Goal: Task Accomplishment & Management: Complete application form

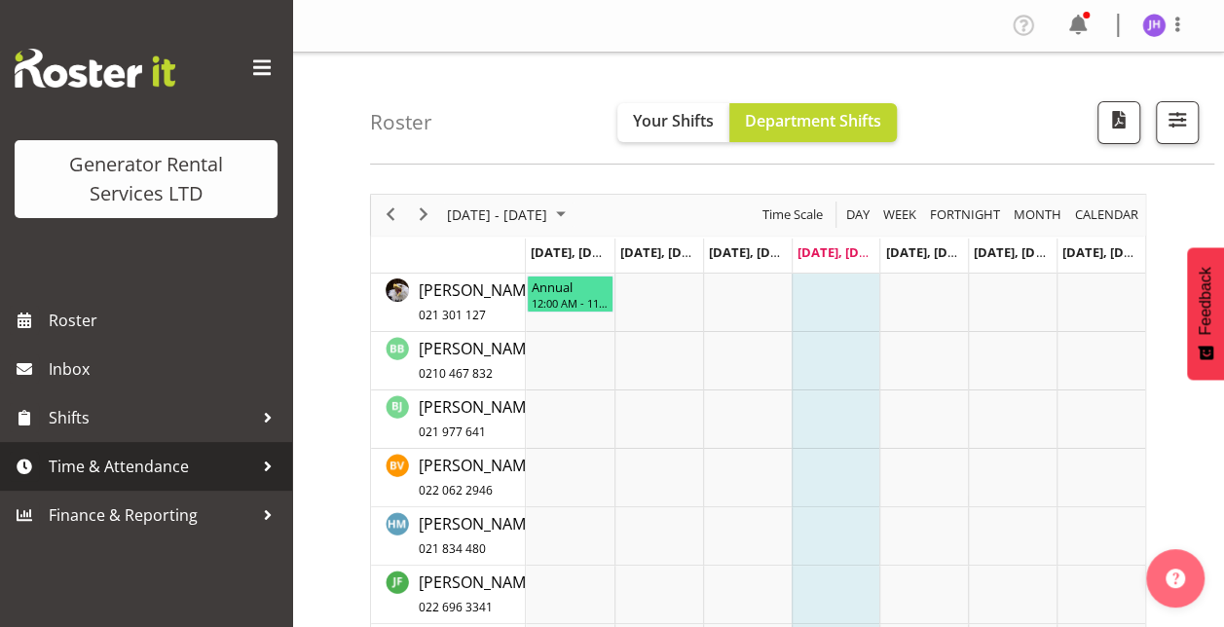
click at [203, 464] on span "Time & Attendance" at bounding box center [151, 466] width 204 height 29
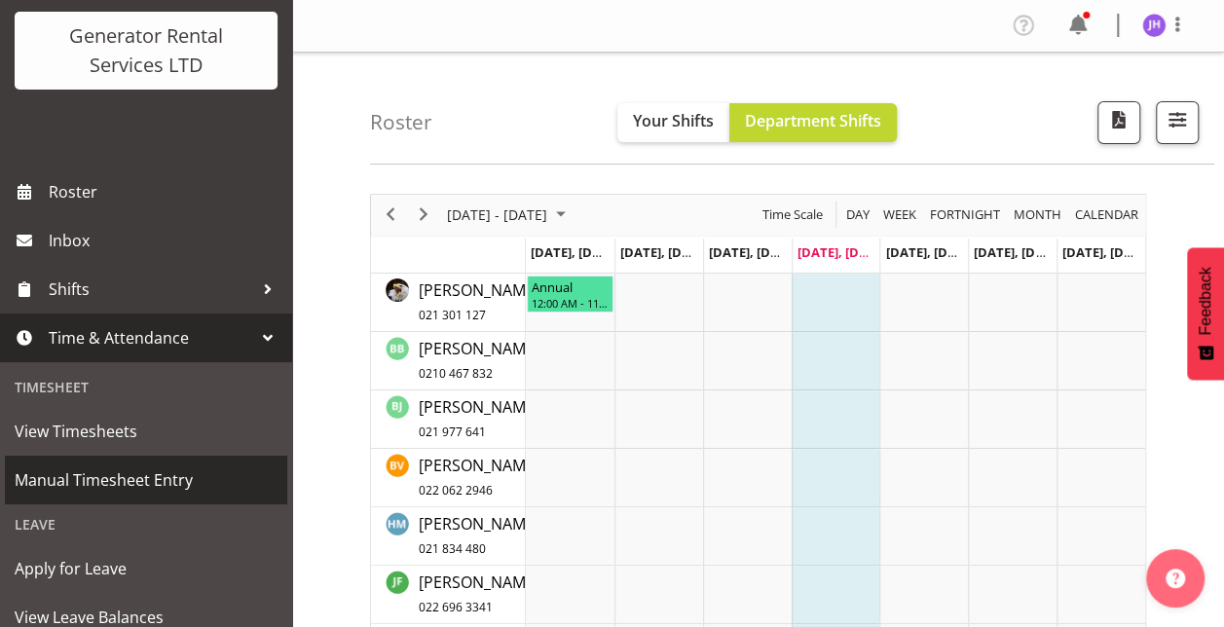
scroll to position [138, 0]
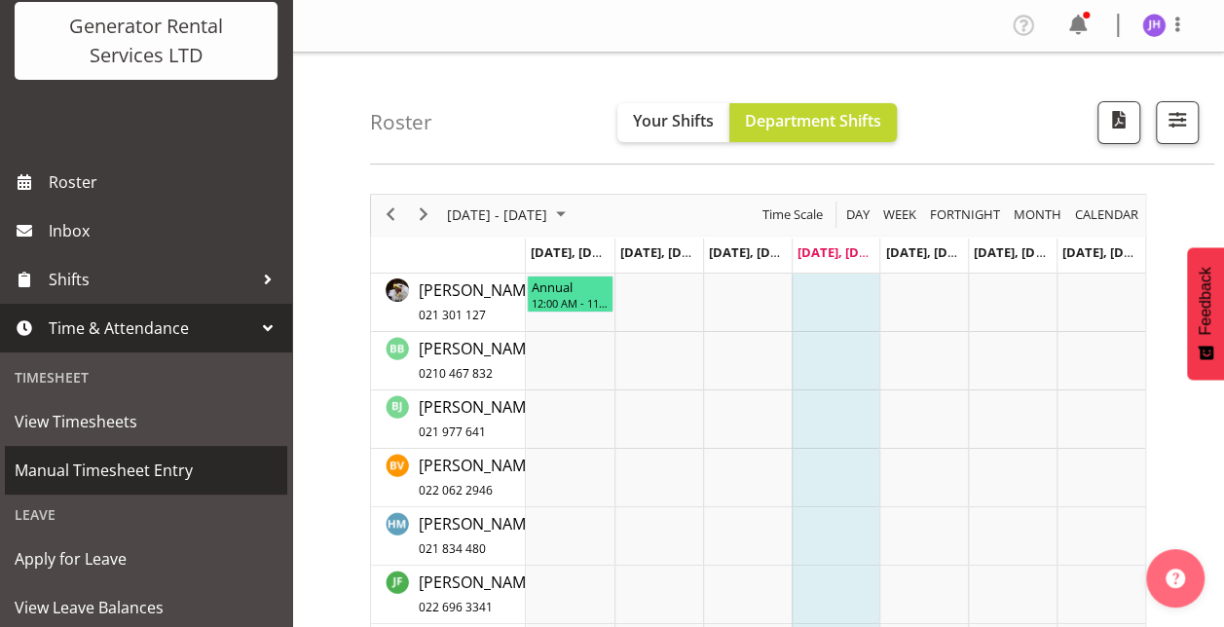
click at [170, 462] on span "Manual Timesheet Entry" at bounding box center [146, 470] width 263 height 29
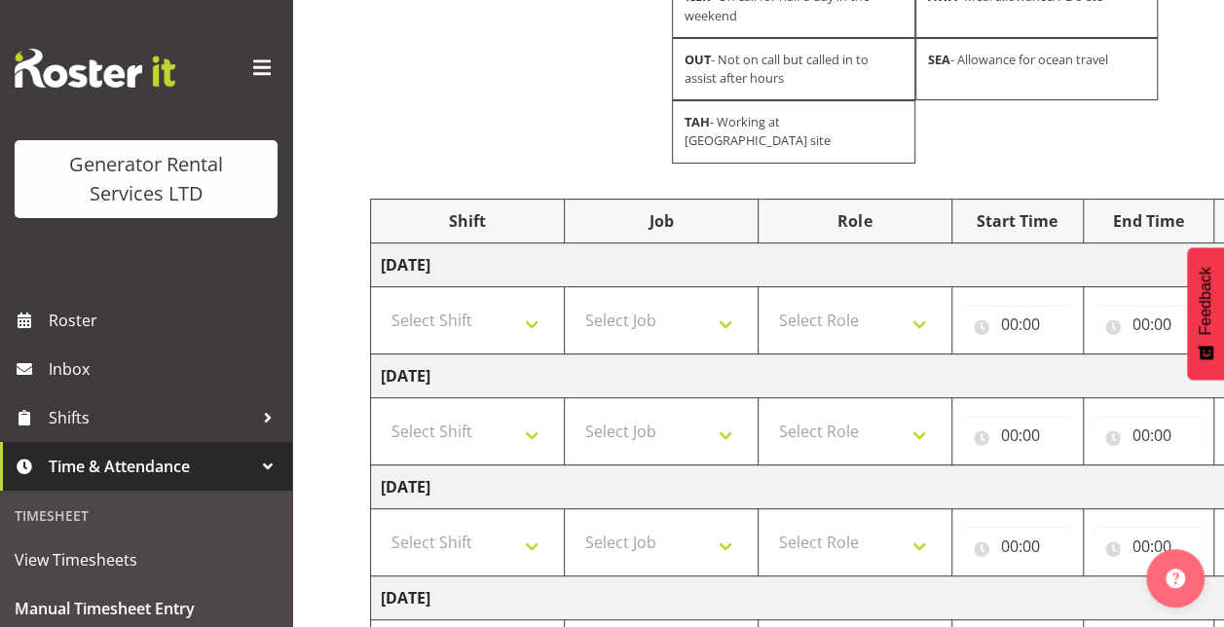
scroll to position [260, 0]
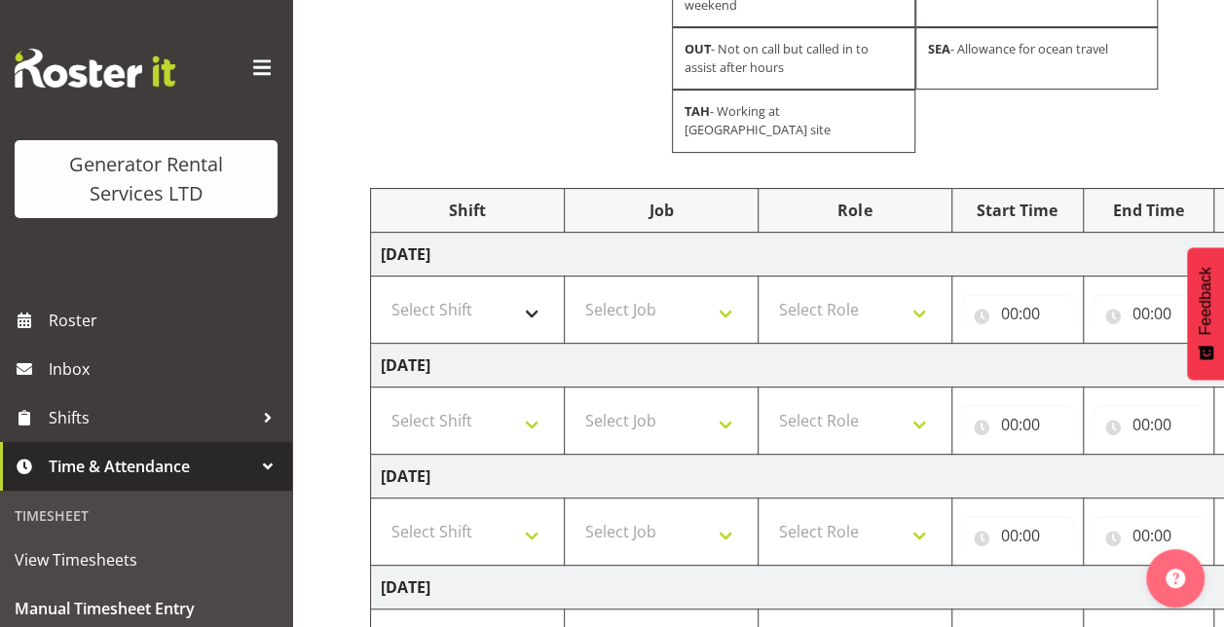
drag, startPoint x: 457, startPoint y: 312, endPoint x: 465, endPoint y: 294, distance: 19.6
click at [465, 294] on td "Select Shift 2.1 GRS TGA RENTALS WORK 2.1 GRS TGA RENTALS WORK Omexom - Deliver…" at bounding box center [468, 309] width 194 height 67
drag, startPoint x: 465, startPoint y: 294, endPoint x: 495, endPoint y: 323, distance: 41.3
select select "24023"
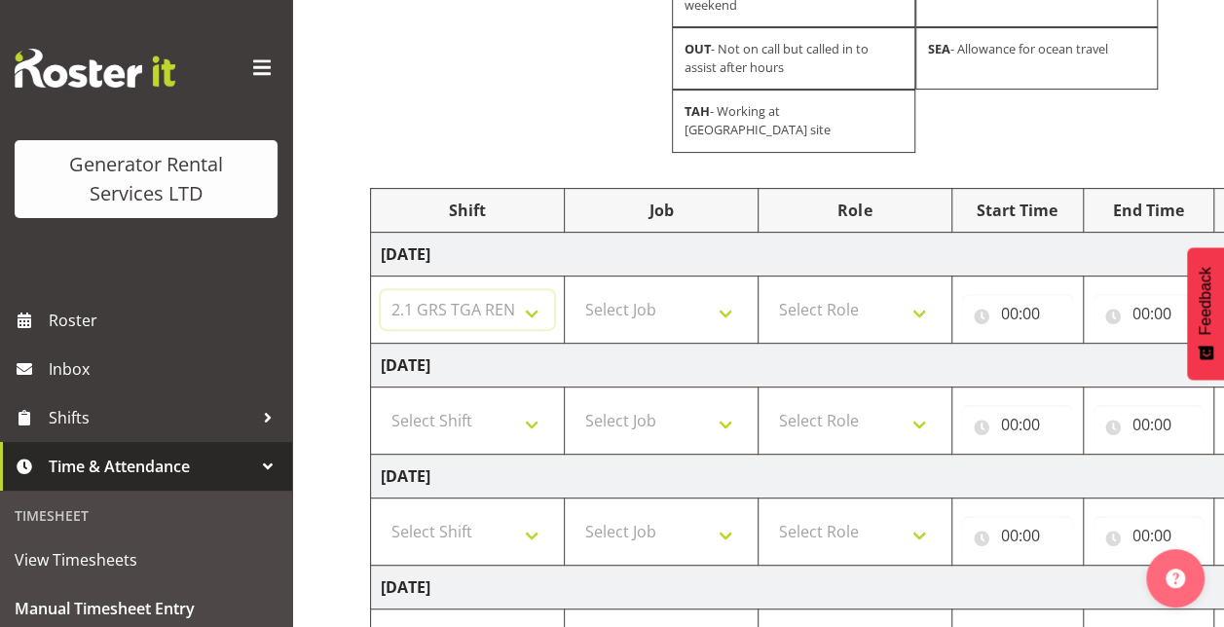
click at [381, 290] on select "Select Shift 2.1 GRS TGA RENTALS WORK 2.1 GRS TGA RENTALS WORK Omexom - Deliver…" at bounding box center [467, 309] width 173 height 39
click at [827, 290] on select "Select Role Tech Support" at bounding box center [854, 309] width 173 height 39
select select "20"
click at [769, 290] on select "Select Role Tech Support" at bounding box center [854, 309] width 173 height 39
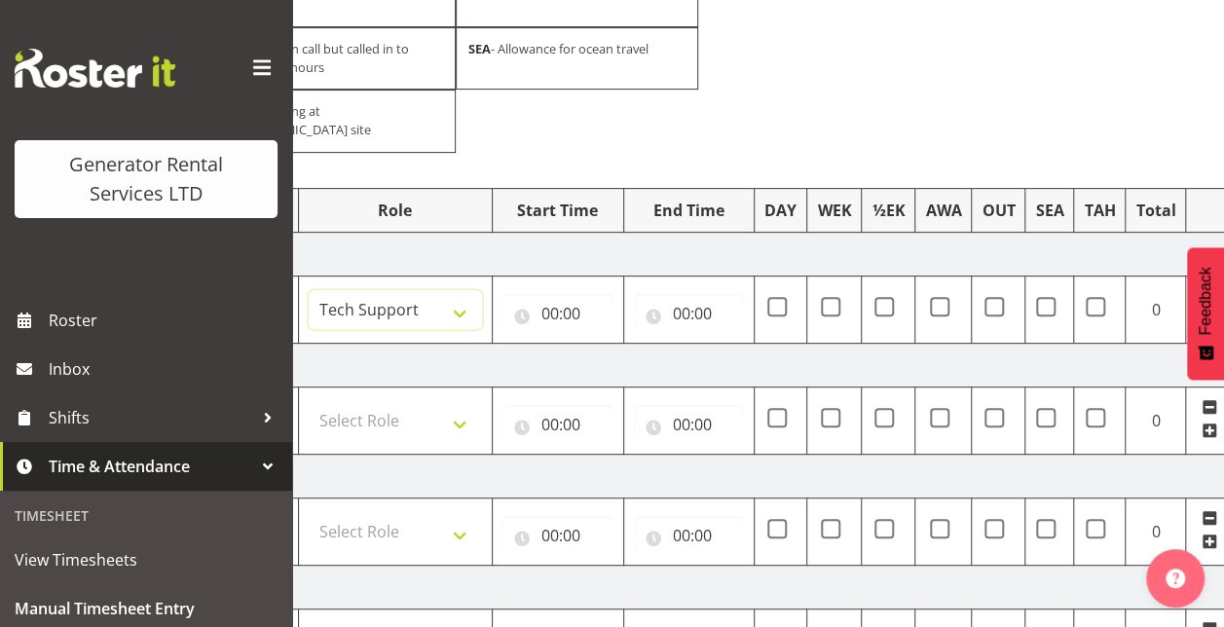
scroll to position [0, 461]
click at [775, 297] on span at bounding box center [775, 306] width 19 height 19
click at [775, 300] on input "checkbox" at bounding box center [772, 306] width 13 height 13
checkbox input "true"
drag, startPoint x: 543, startPoint y: 290, endPoint x: 580, endPoint y: 277, distance: 39.4
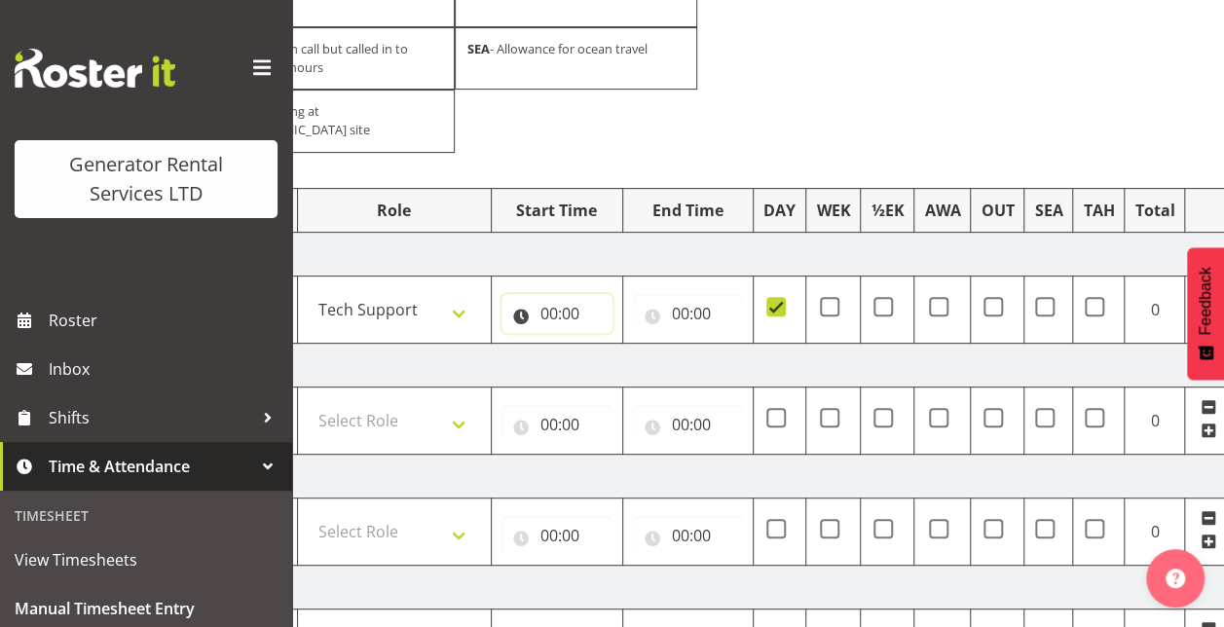
click at [580, 294] on input "00:00" at bounding box center [556, 313] width 111 height 39
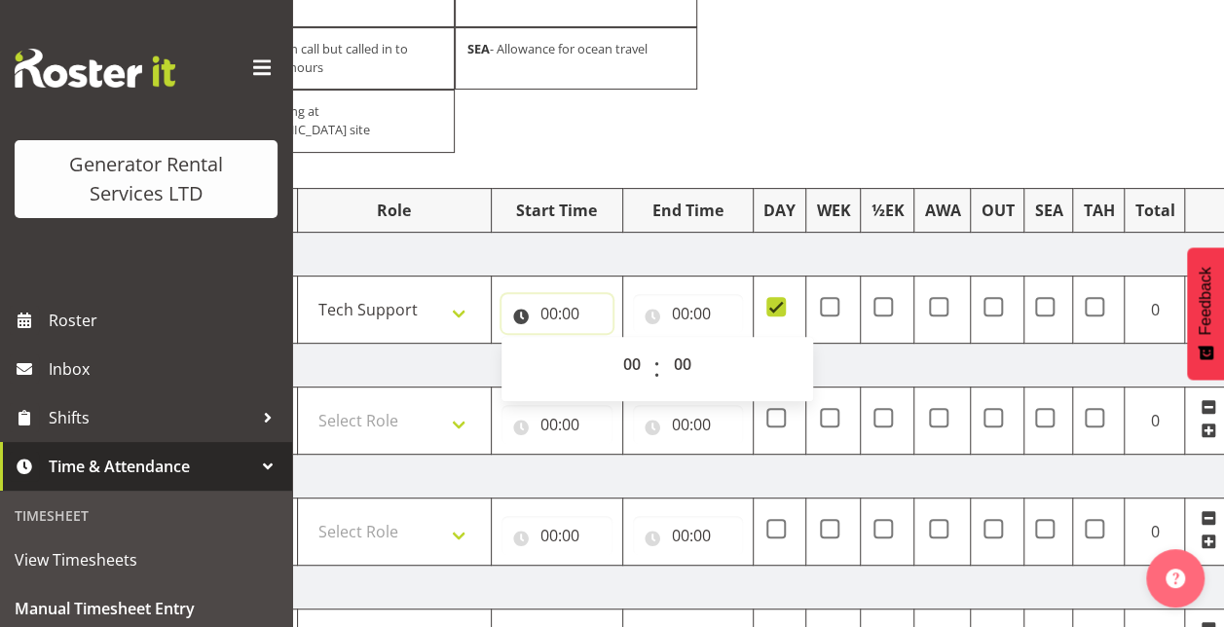
click at [580, 294] on input "00:00" at bounding box center [556, 313] width 111 height 39
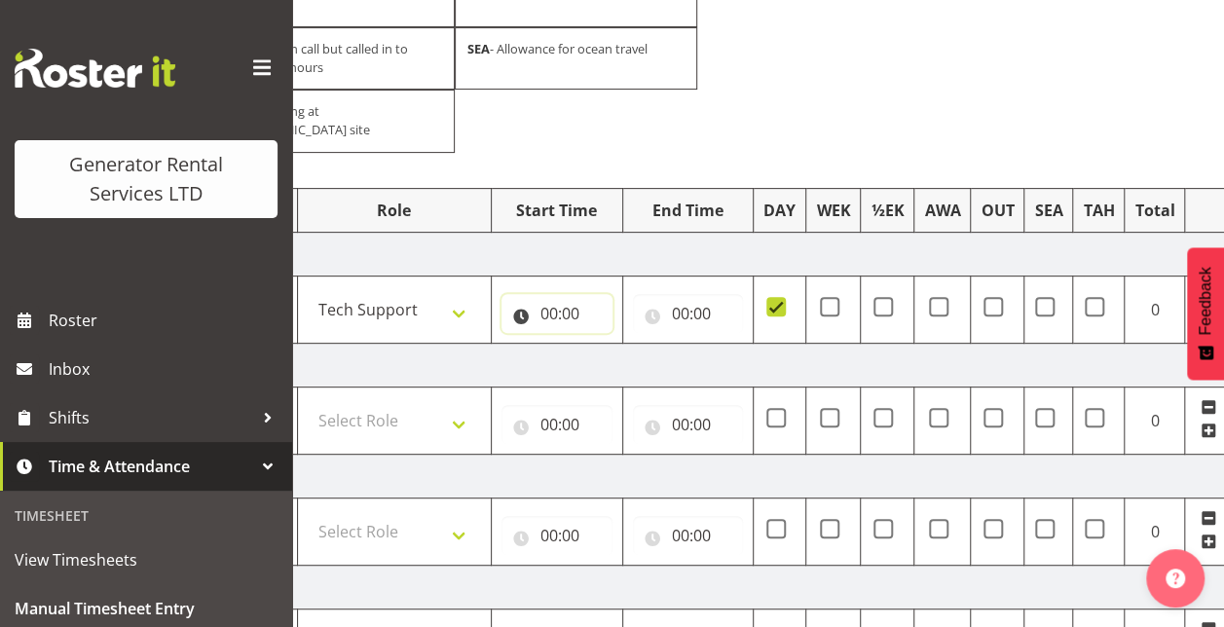
click at [580, 294] on input "00:00" at bounding box center [556, 313] width 111 height 39
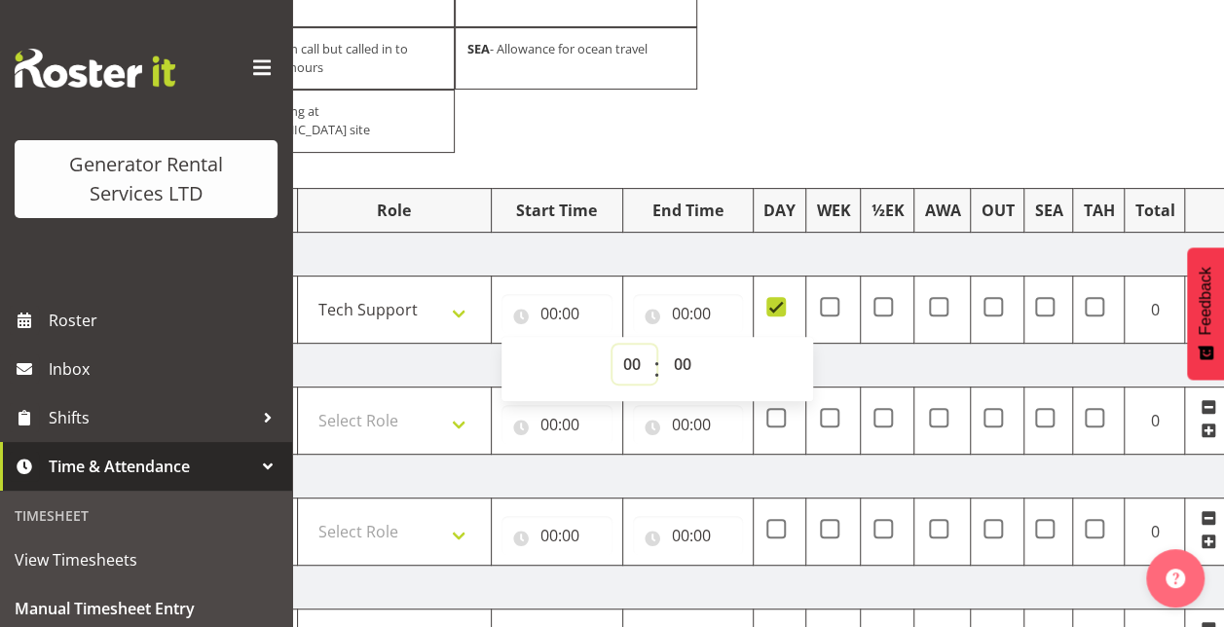
click at [633, 345] on select "00 01 02 03 04 05 06 07 08 09 10 11 12 13 14 15 16 17 18 19 20 21 22 23" at bounding box center [634, 364] width 44 height 39
select select "7"
click at [612, 345] on select "00 01 02 03 04 05 06 07 08 09 10 11 12 13 14 15 16 17 18 19 20 21 22 23" at bounding box center [634, 364] width 44 height 39
type input "07:00"
click at [696, 294] on input "00:00" at bounding box center [688, 313] width 111 height 39
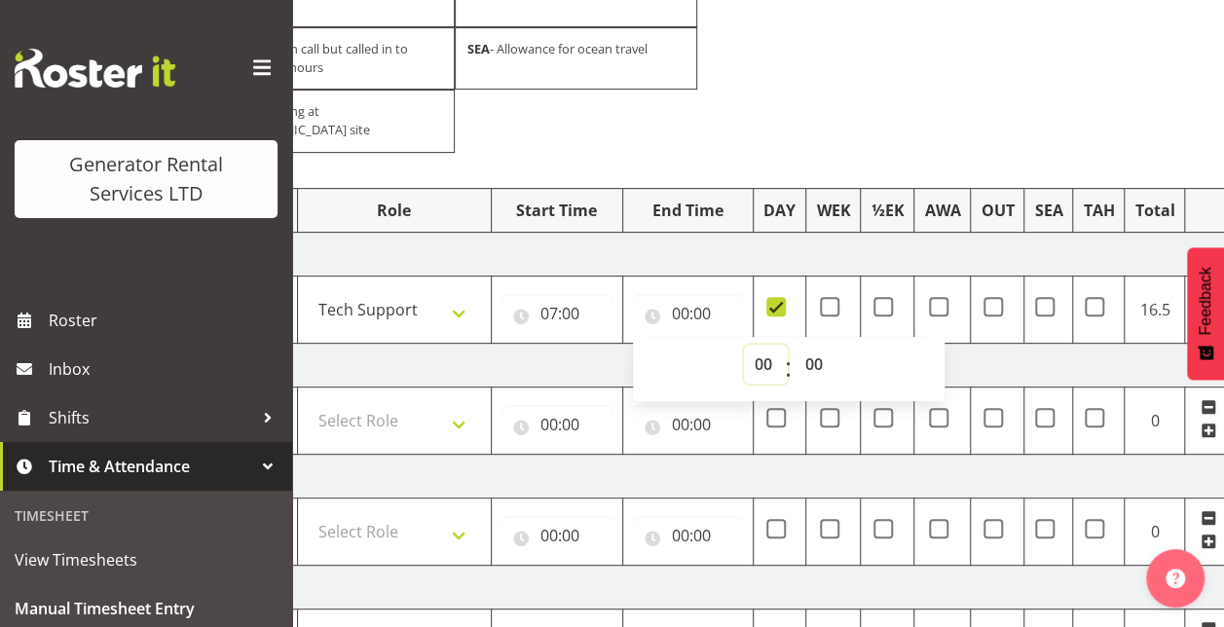
click at [761, 345] on select "00 01 02 03 04 05 06 07 08 09 10 11 12 13 14 15 16 17 18 19 20 21 22 23" at bounding box center [766, 364] width 44 height 39
select select "18"
click at [744, 345] on select "00 01 02 03 04 05 06 07 08 09 10 11 12 13 14 15 16 17 18 19 20 21 22 23" at bounding box center [766, 364] width 44 height 39
type input "18:00"
click at [855, 234] on td "Wednesday 17th September 2025" at bounding box center [571, 254] width 1323 height 44
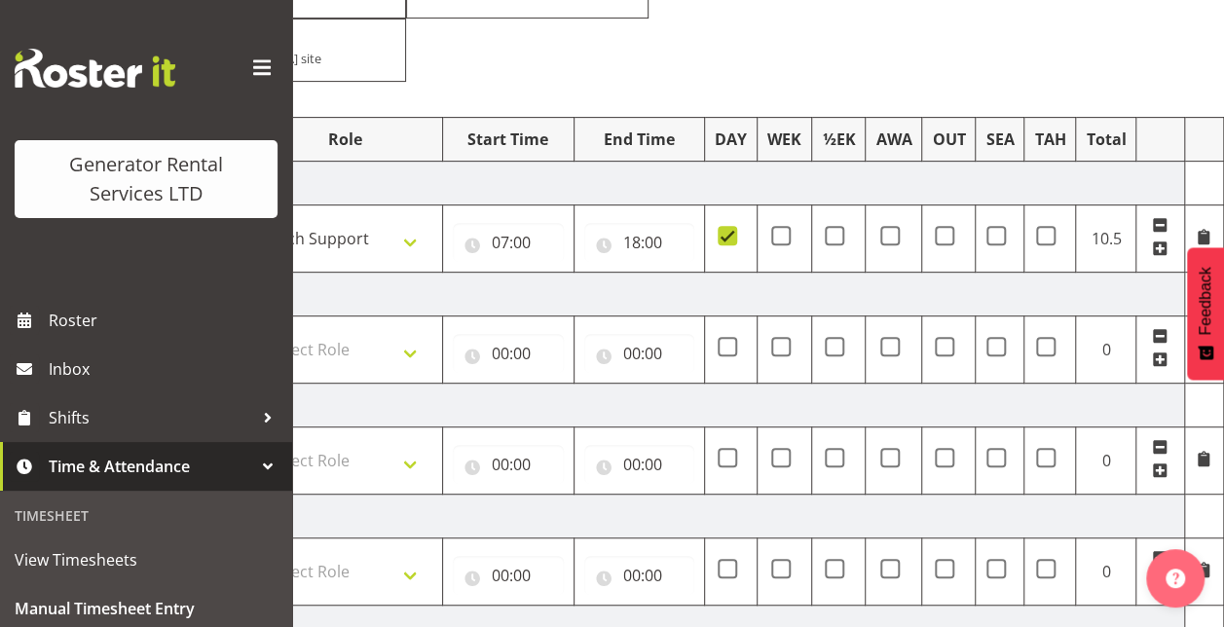
scroll to position [334, 0]
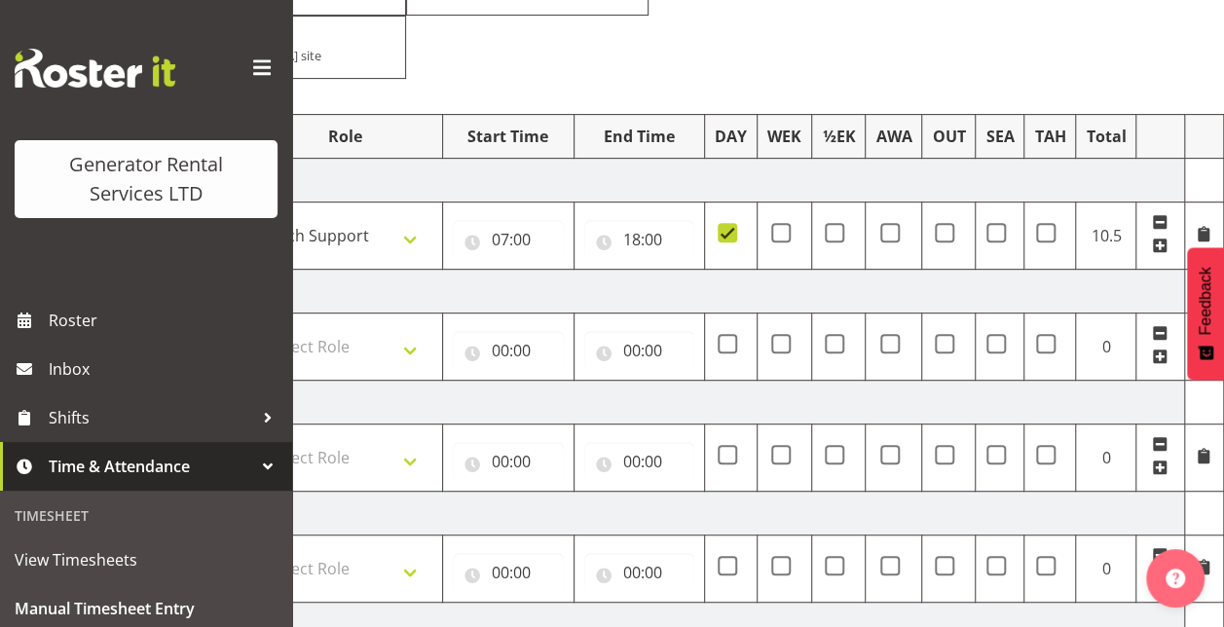
click at [1208, 226] on span at bounding box center [1204, 234] width 16 height 16
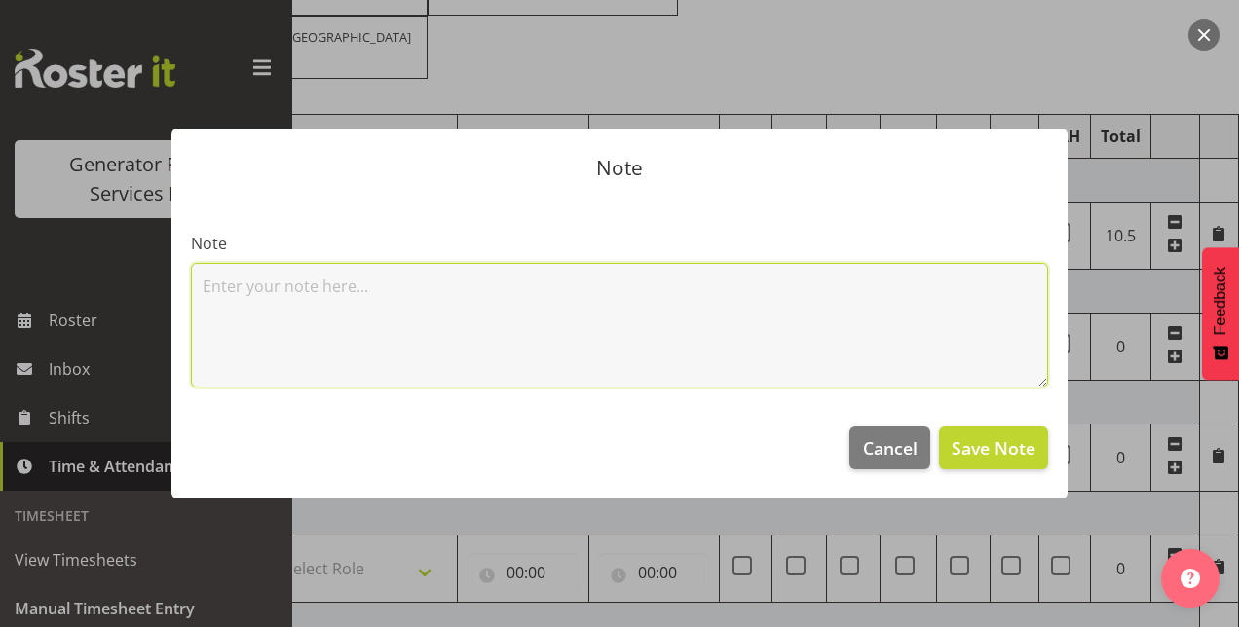
click at [684, 348] on textarea at bounding box center [619, 325] width 857 height 125
type textarea "drive back from mokau"
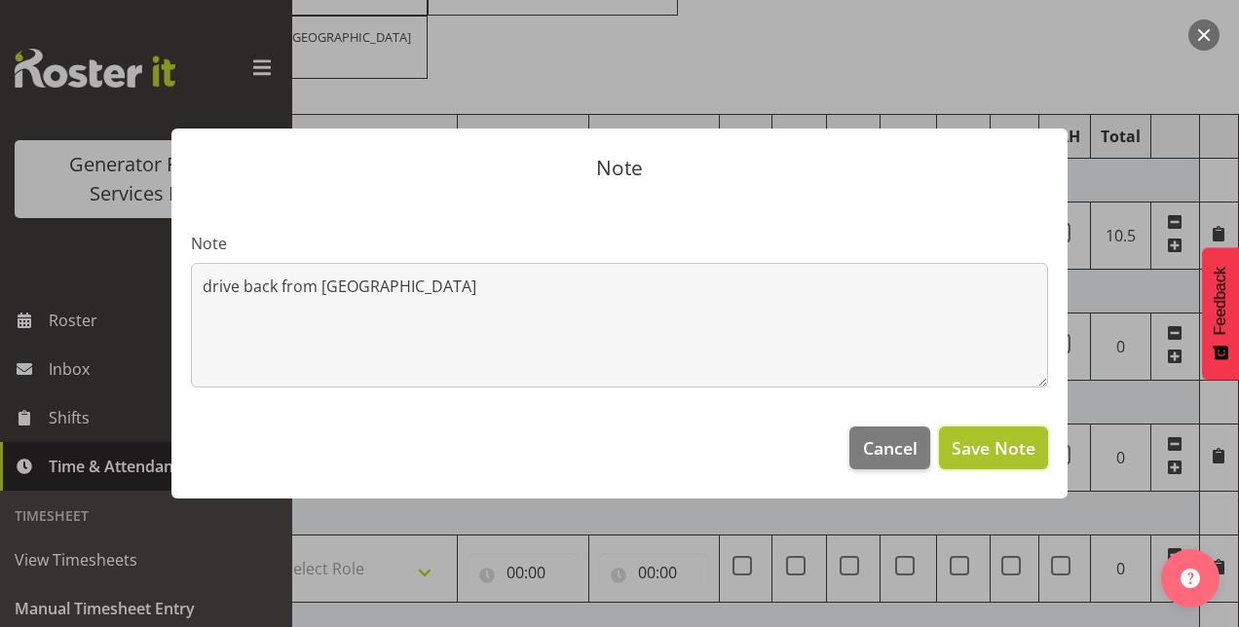
click at [969, 430] on button "Save Note" at bounding box center [993, 448] width 109 height 43
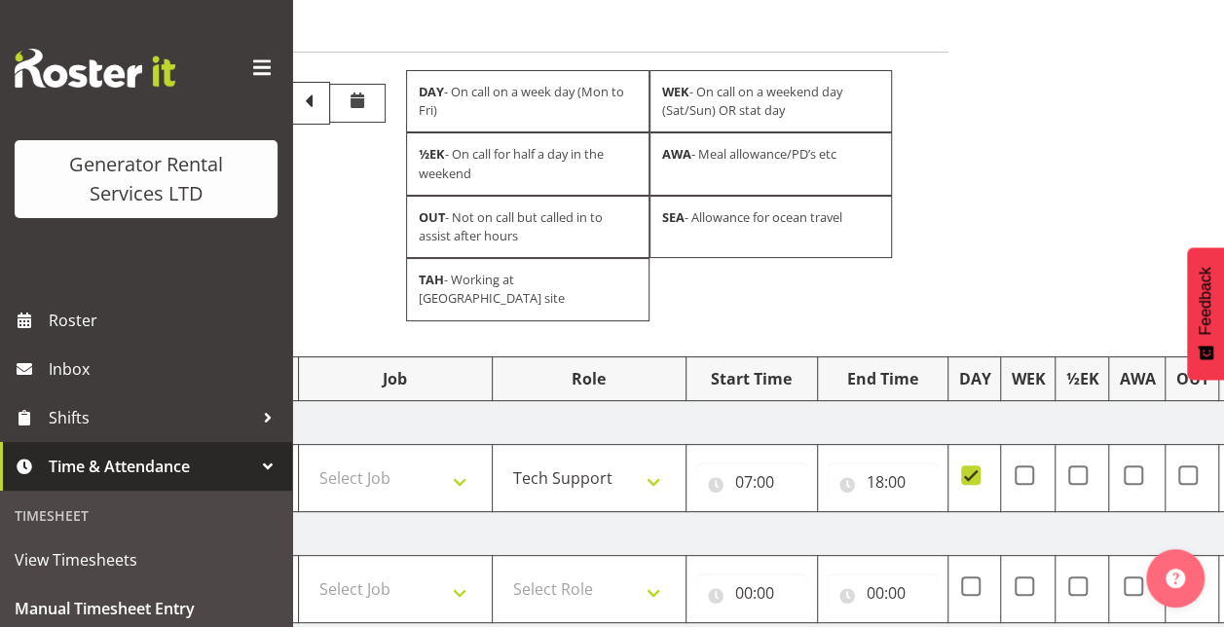
scroll to position [0, 0]
